Goal: Feedback & Contribution: Submit feedback/report problem

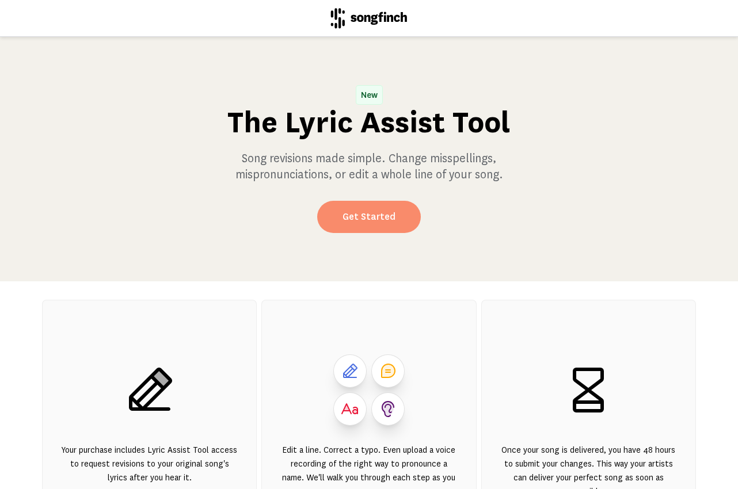
click at [361, 215] on link "Get Started" at bounding box center [369, 217] width 104 height 32
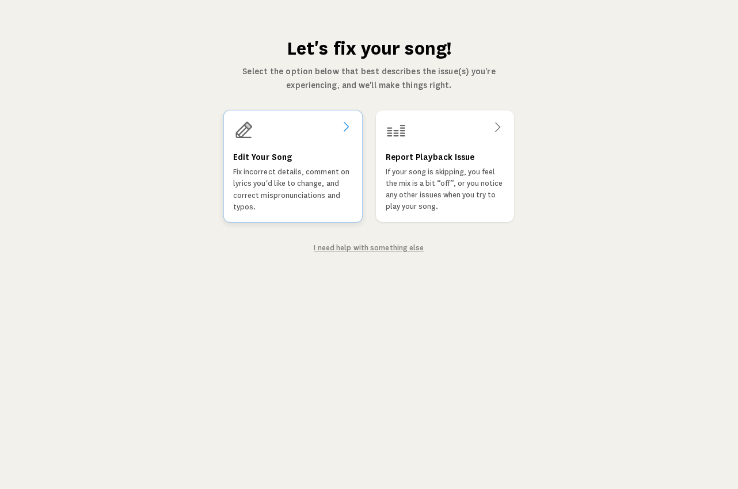
click at [278, 200] on p "Fix incorrect details, comment on lyrics you'd like to change, and correct misp…" at bounding box center [293, 189] width 120 height 47
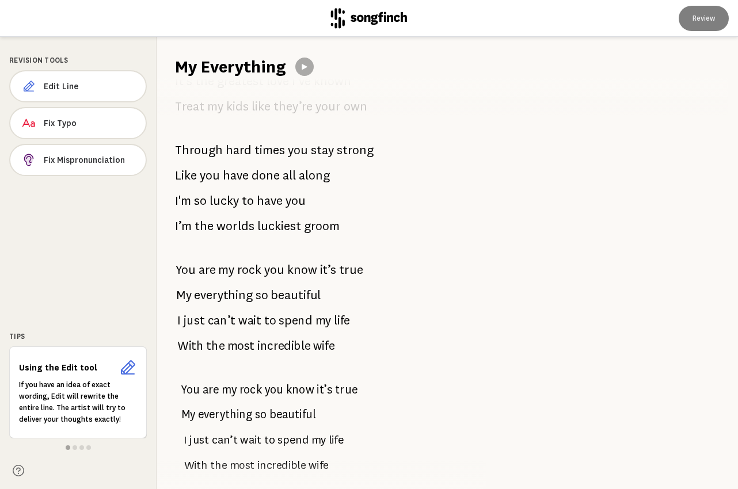
scroll to position [1108, 0]
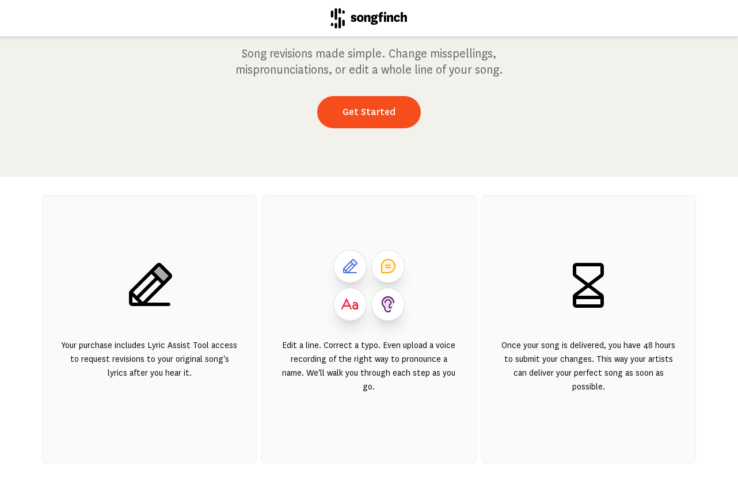
scroll to position [115, 0]
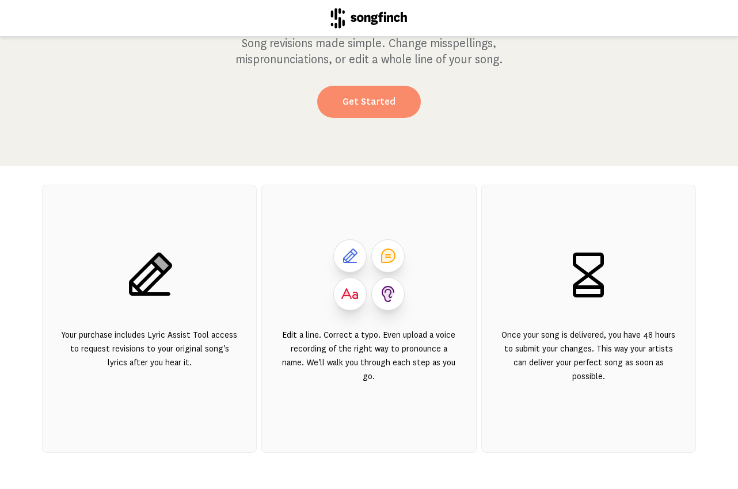
click at [362, 110] on link "Get Started" at bounding box center [369, 102] width 104 height 32
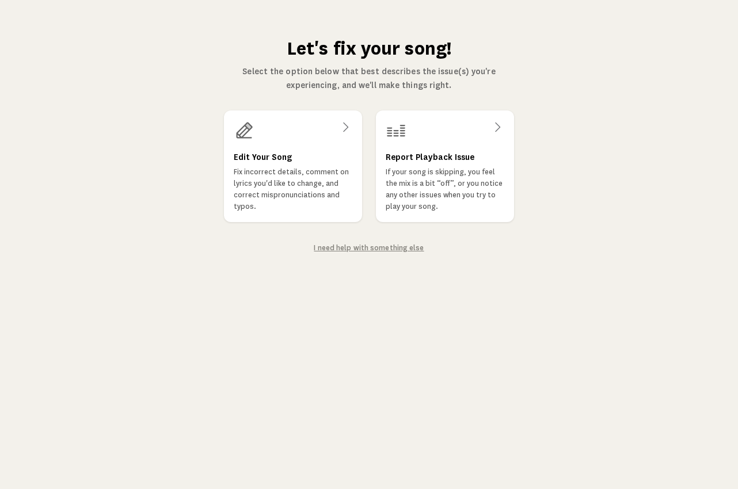
click at [363, 247] on link "I need help with something else" at bounding box center [369, 248] width 110 height 8
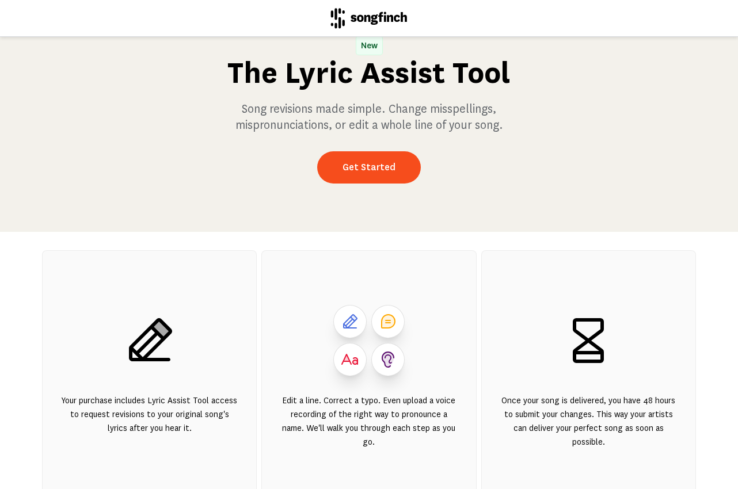
scroll to position [58, 0]
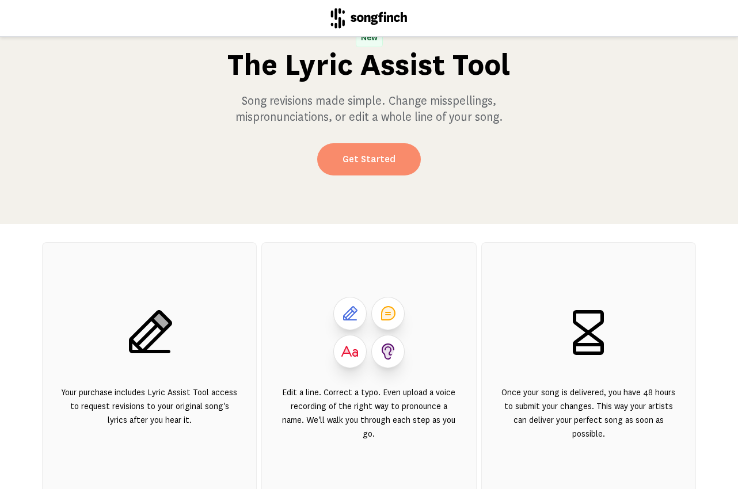
click at [351, 162] on link "Get Started" at bounding box center [369, 159] width 104 height 32
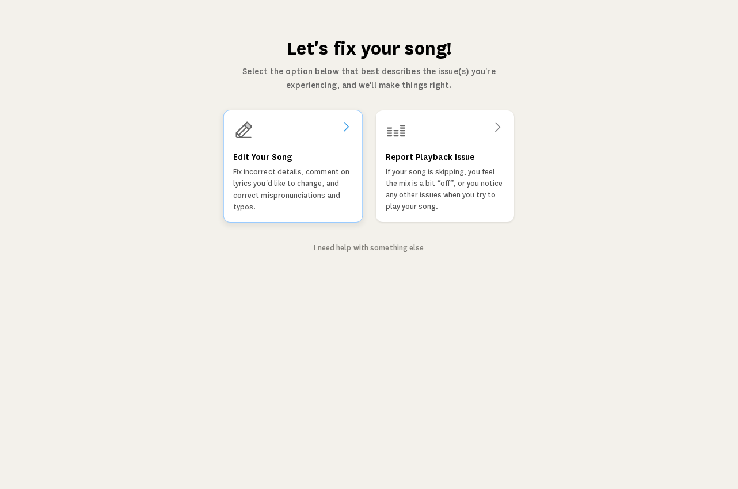
click at [303, 192] on p "Fix incorrect details, comment on lyrics you'd like to change, and correct misp…" at bounding box center [293, 189] width 120 height 47
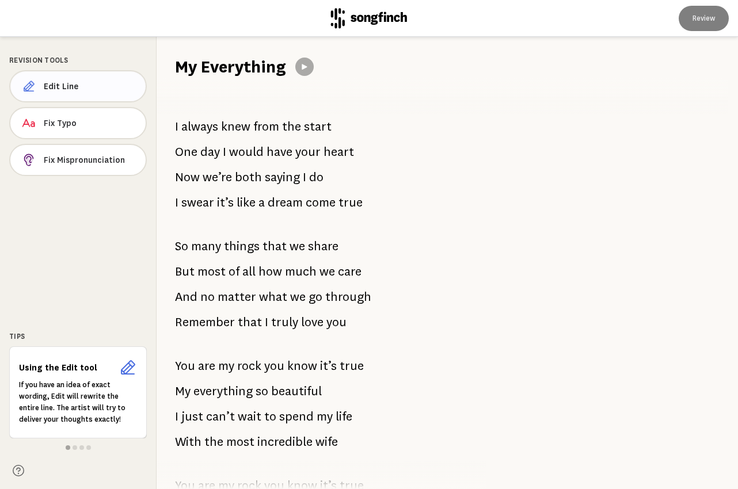
click at [75, 87] on span "Edit Line" at bounding box center [90, 87] width 93 height 12
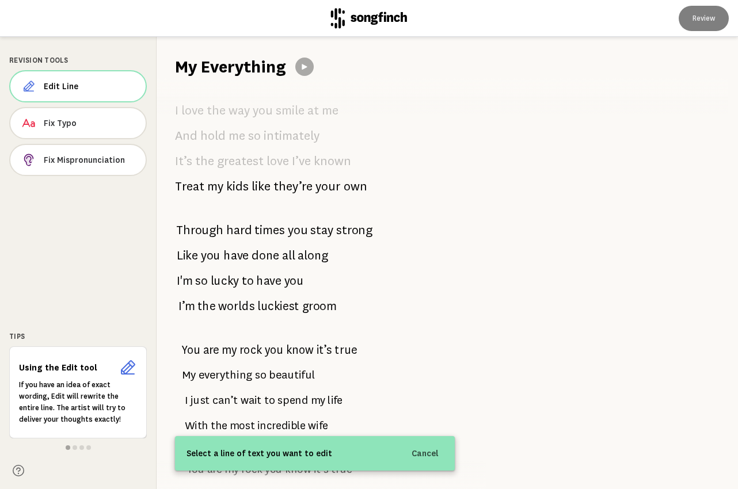
scroll to position [1108, 0]
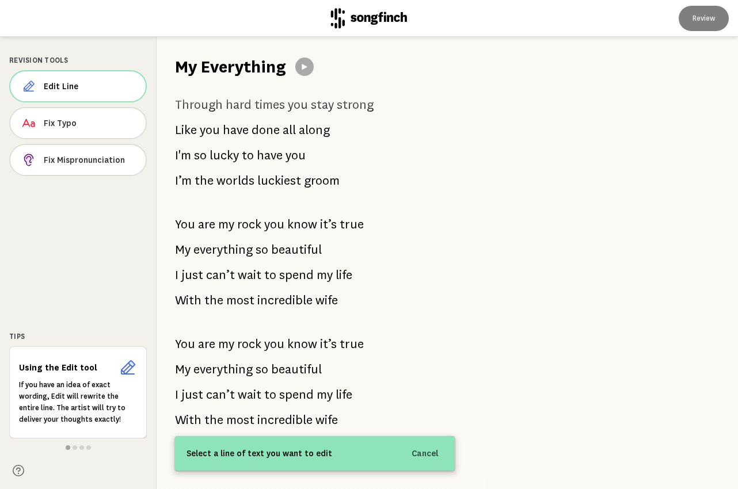
click at [399, 410] on div "I always knew from the start One day I would have your heart Now we’re both say…" at bounding box center [315, 283] width 317 height 411
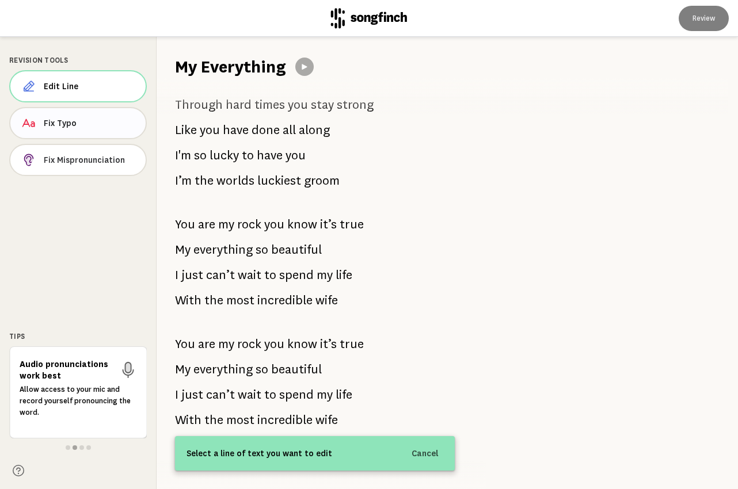
click at [71, 125] on span "Fix Typo" at bounding box center [90, 123] width 93 height 12
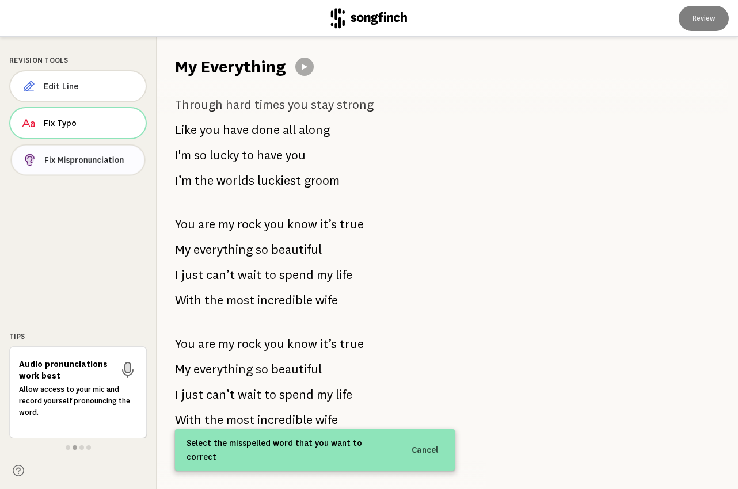
click at [70, 163] on span "Fix Mispronunciation" at bounding box center [89, 160] width 91 height 12
click at [70, 163] on span "Fix Mispronunciation" at bounding box center [90, 160] width 93 height 12
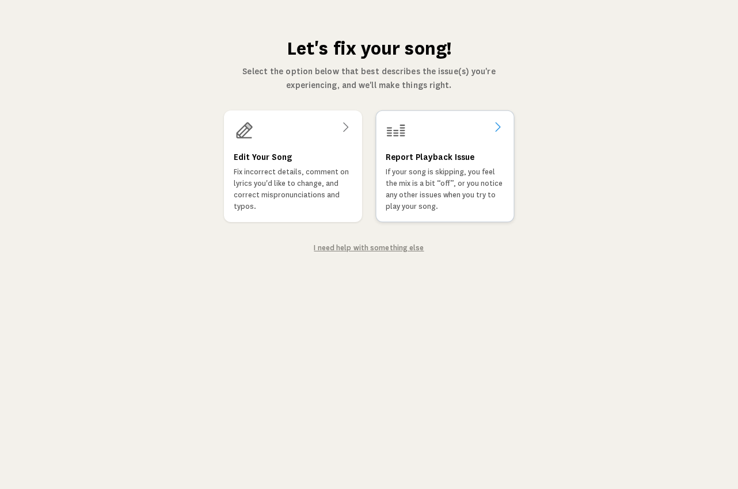
click at [446, 154] on h3 "Report Playback Issue" at bounding box center [430, 157] width 89 height 14
